Goal: Task Accomplishment & Management: Manage account settings

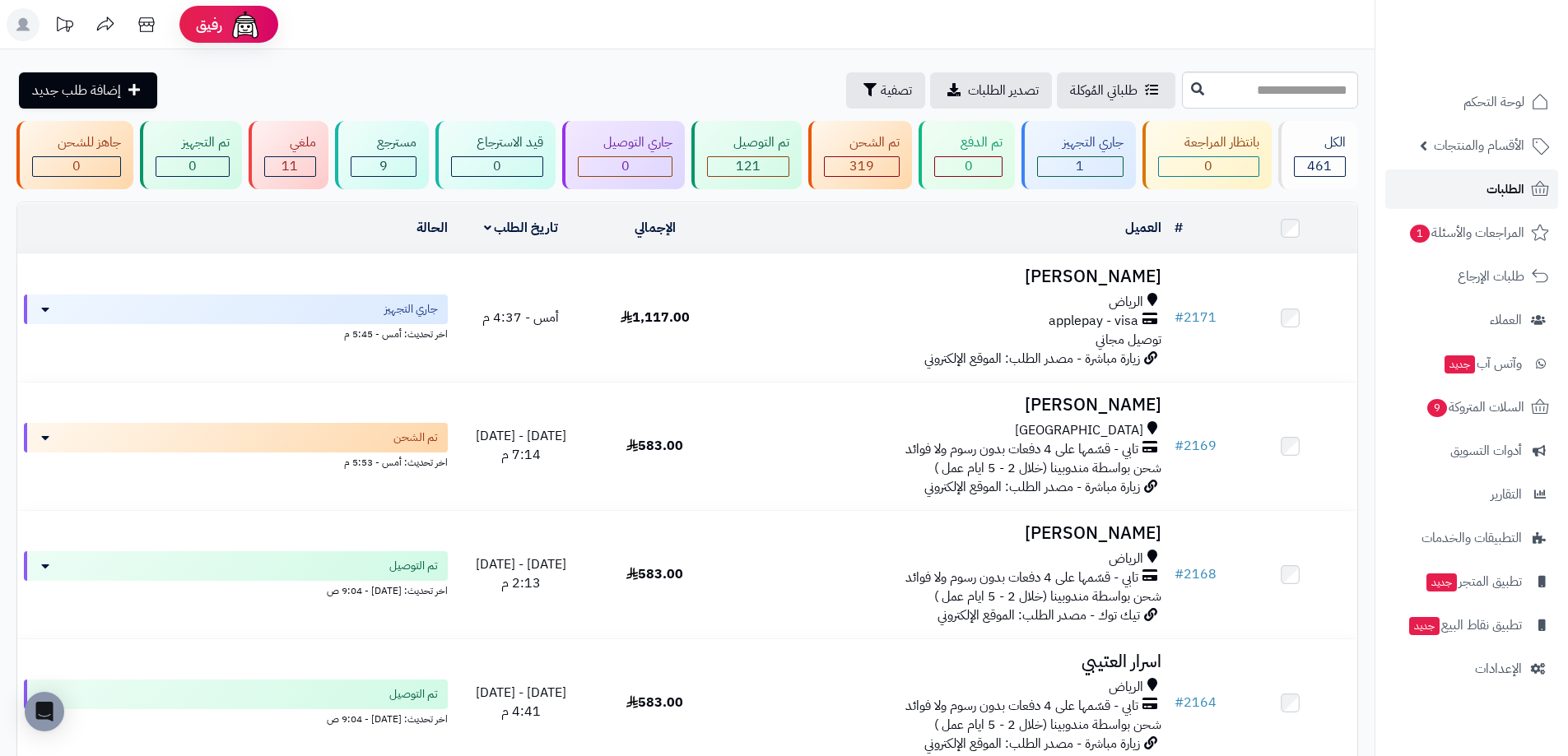
click at [1533, 202] on link "الطلبات" at bounding box center [1472, 189] width 173 height 39
click at [1525, 190] on link "الطلبات" at bounding box center [1472, 189] width 173 height 39
